Goal: Information Seeking & Learning: Learn about a topic

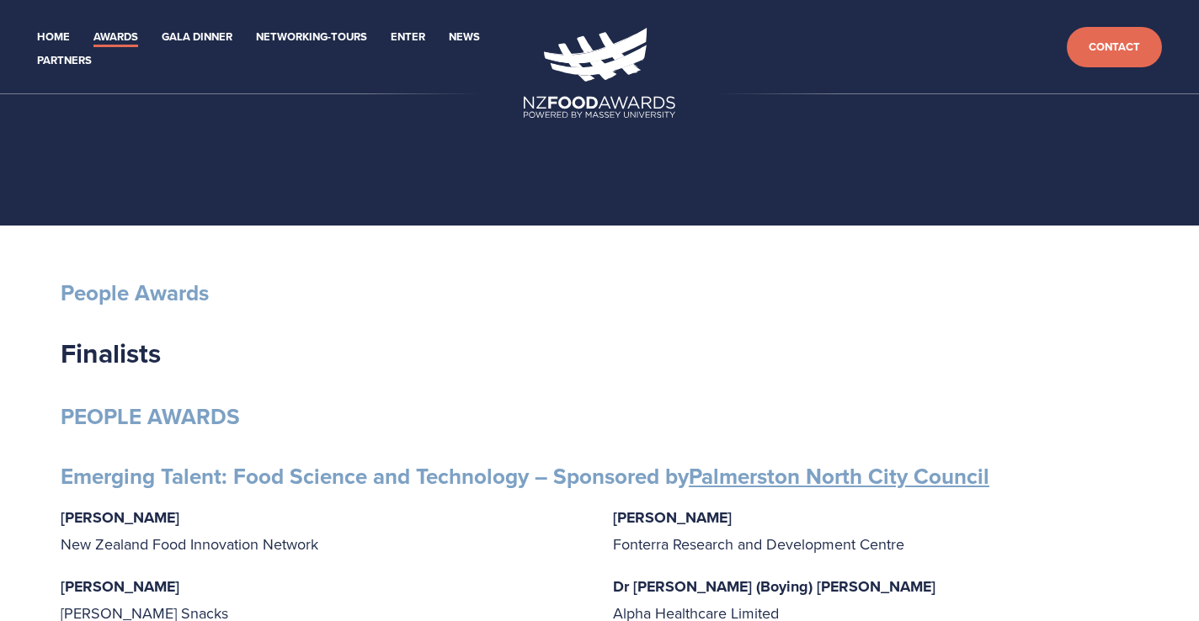
click at [74, 42] on ul "Home Awards 2025 2024 2023 2022 Enter" at bounding box center [275, 47] width 497 height 47
click at [56, 39] on link "Home" at bounding box center [53, 37] width 33 height 19
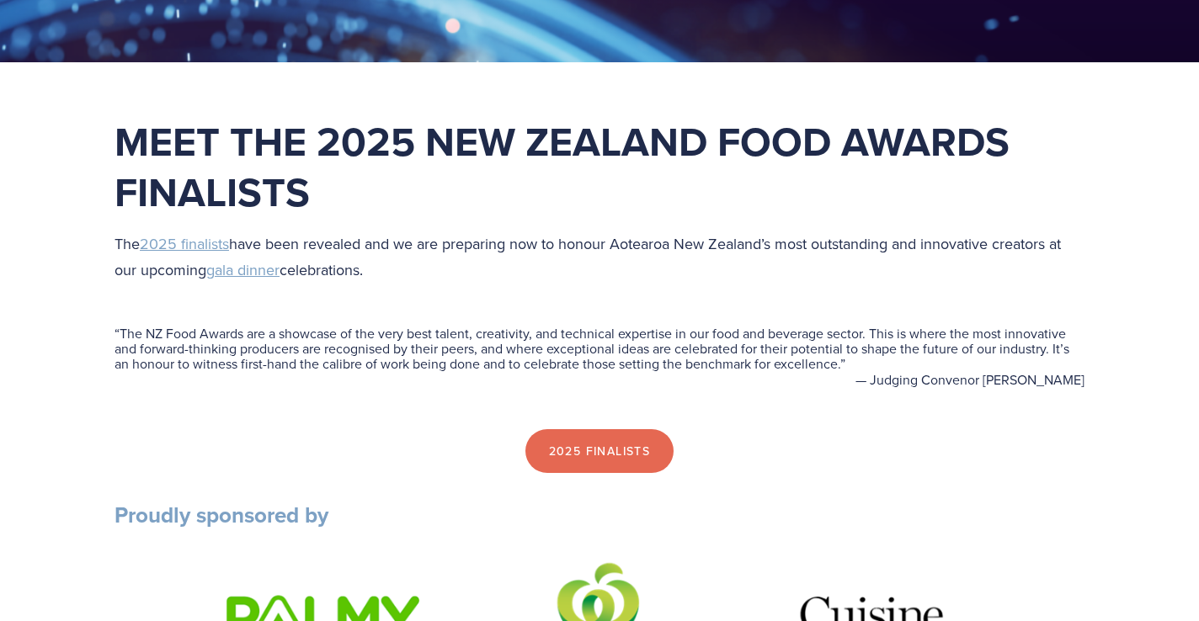
scroll to position [406, 0]
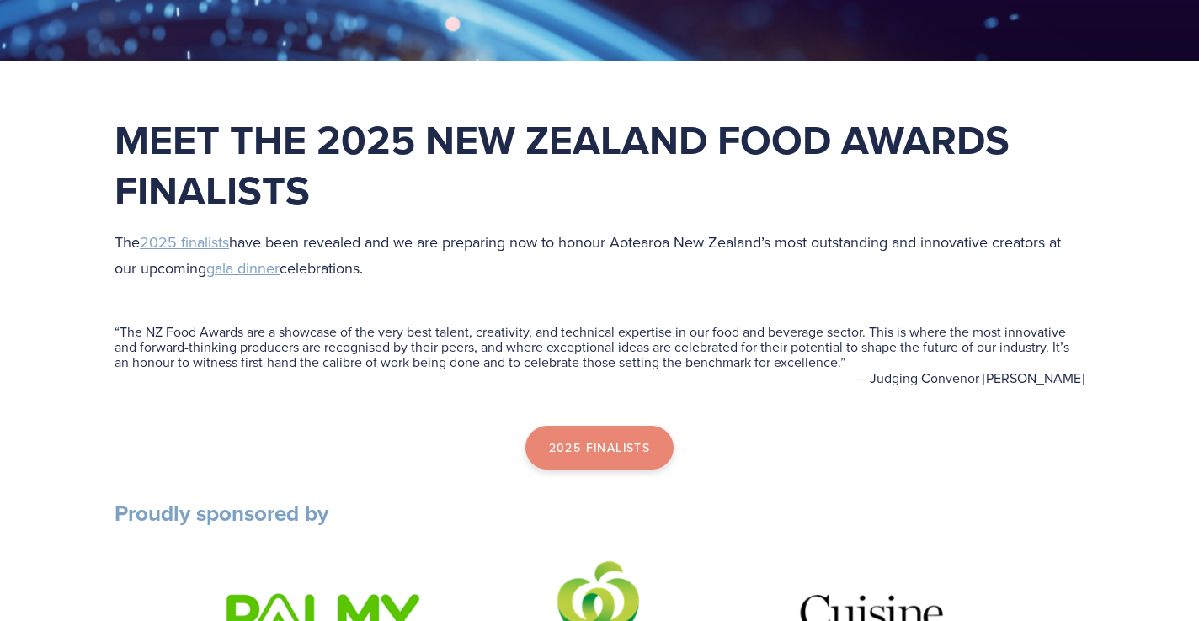
click at [606, 439] on link "2025 Finalists" at bounding box center [599, 448] width 149 height 44
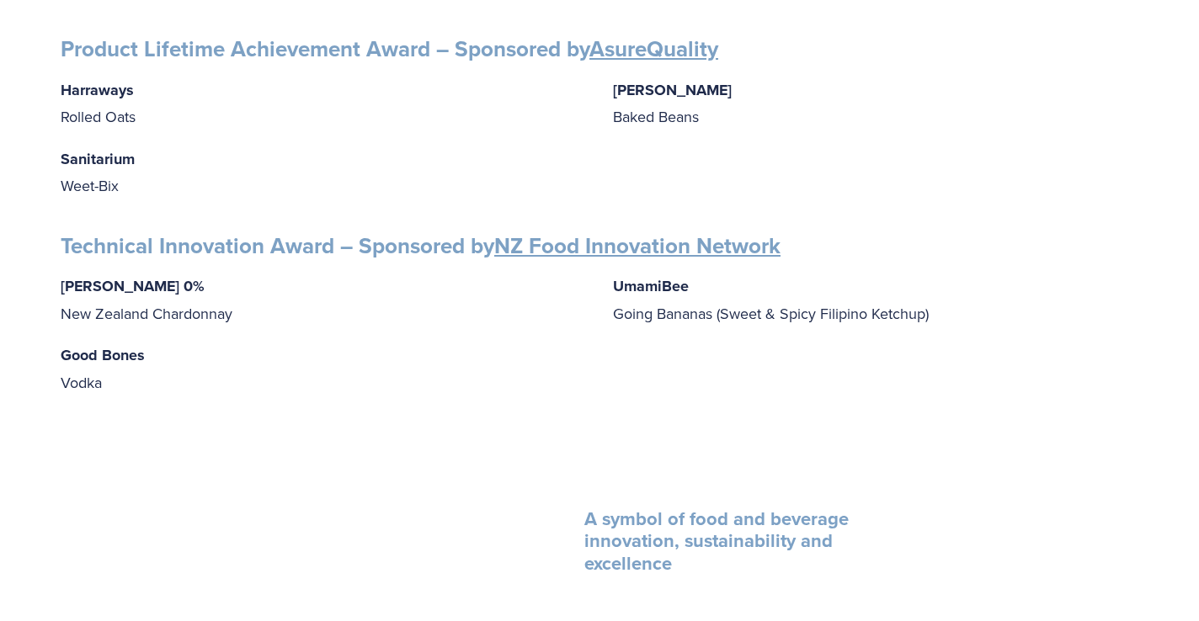
scroll to position [2757, 0]
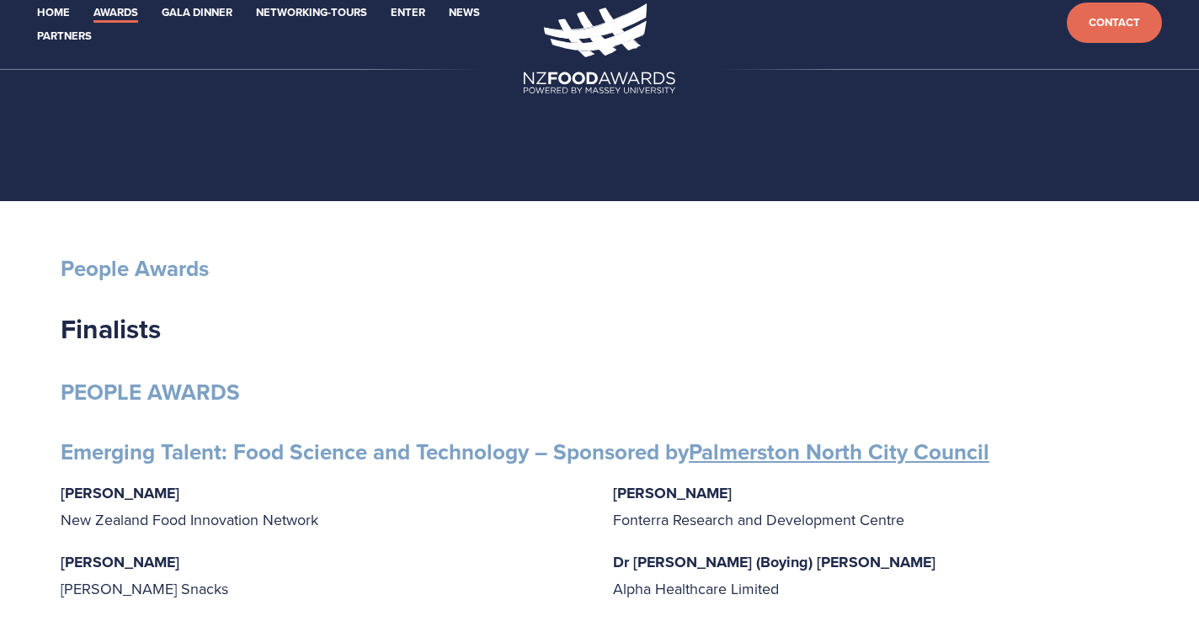
scroll to position [0, 0]
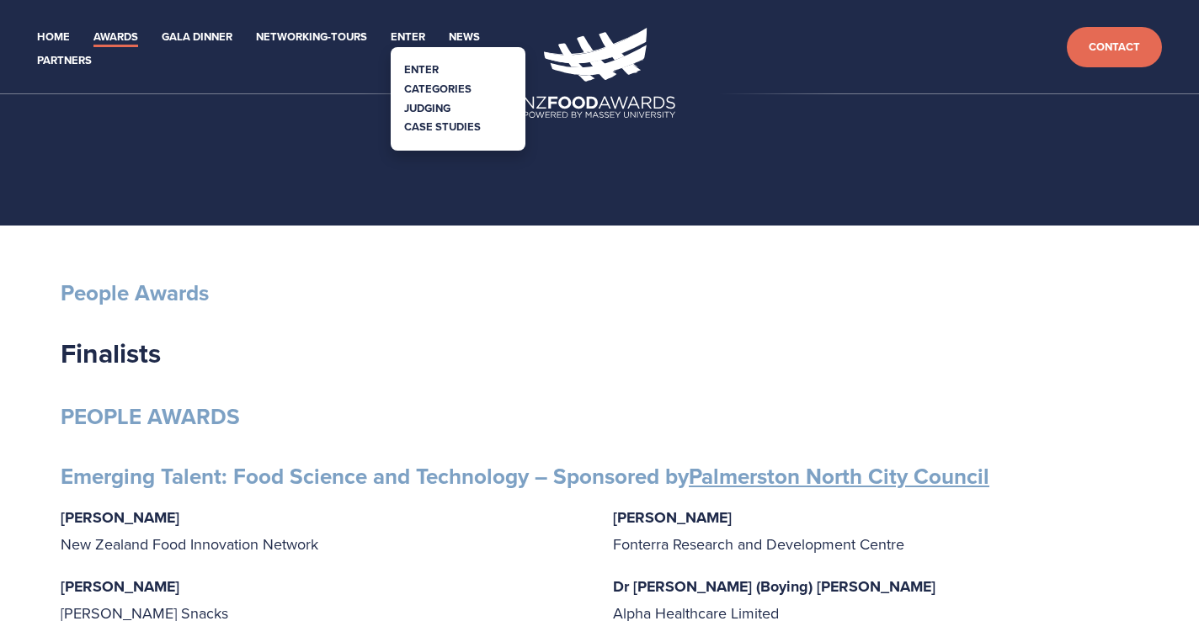
click at [438, 87] on link "Categories" at bounding box center [437, 89] width 67 height 16
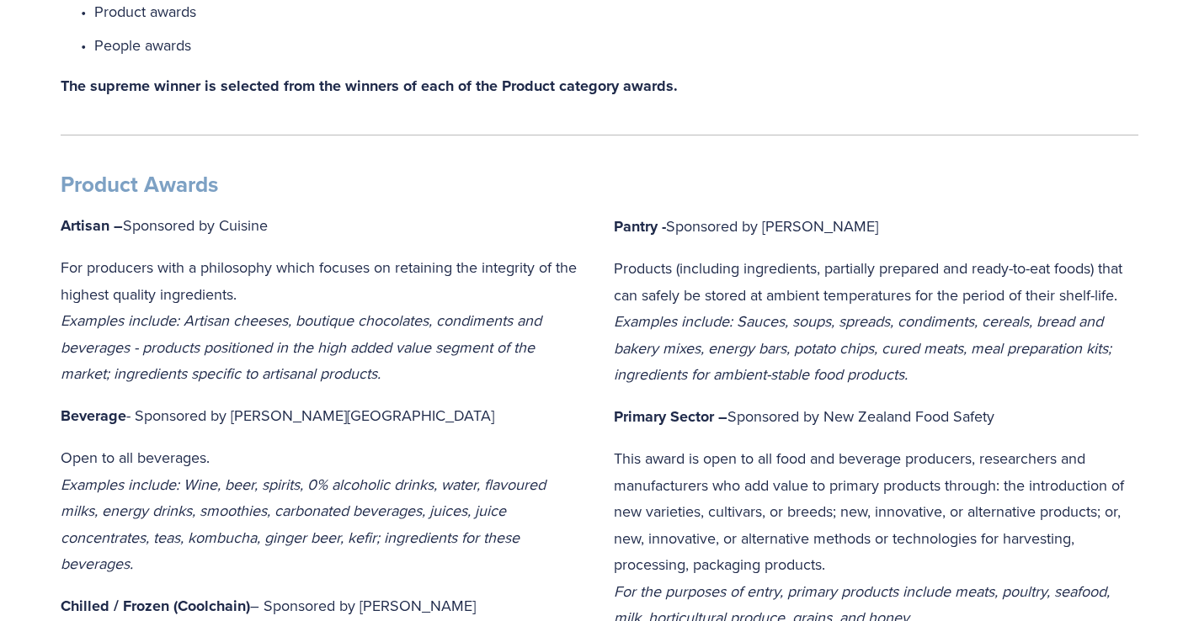
click at [467, 465] on p "Open to all beverages. Examples include: Wine, beer, spirits, 0% alcoholic drin…" at bounding box center [323, 510] width 524 height 133
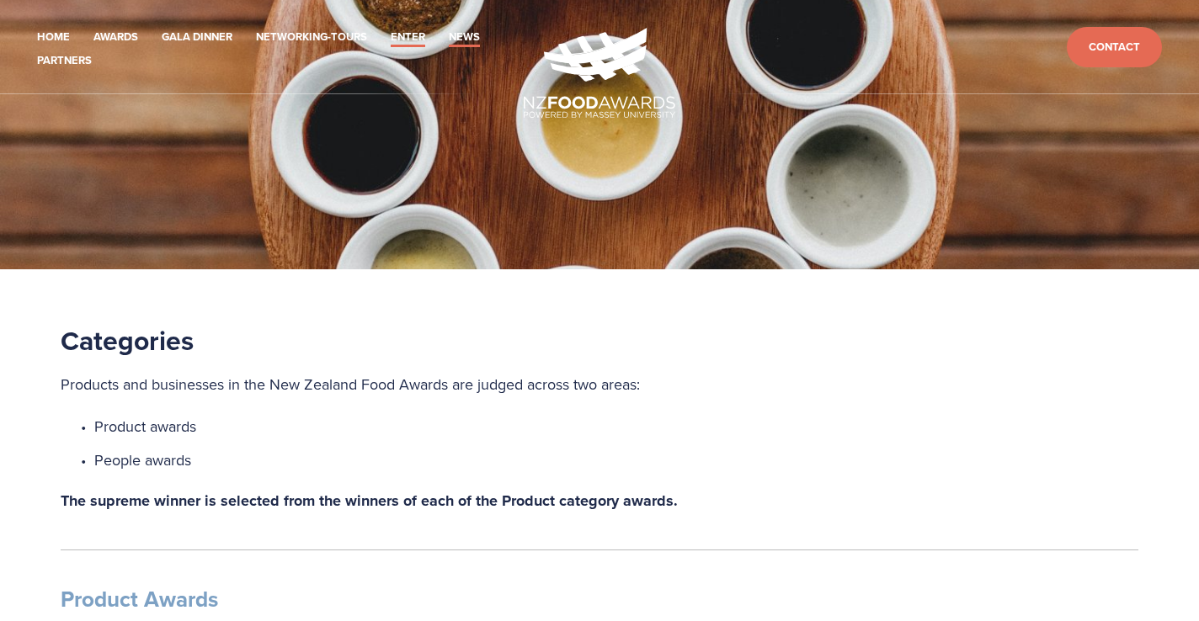
click at [462, 38] on link "News" at bounding box center [464, 37] width 31 height 19
